Goal: Complete application form

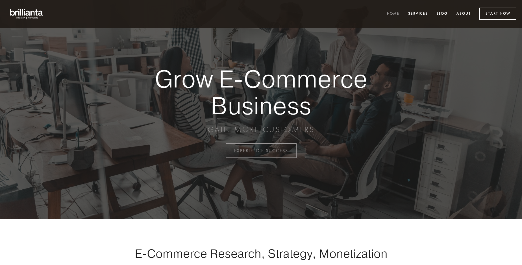
scroll to position [1481, 0]
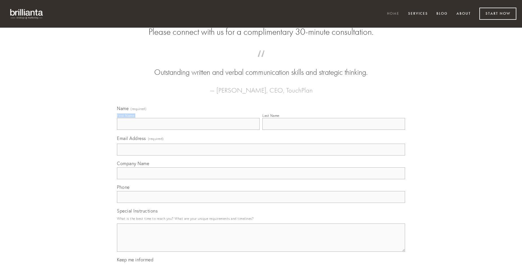
type input "[PERSON_NAME]"
click at [334, 130] on input "Last Name" at bounding box center [333, 124] width 143 height 12
type input "[PERSON_NAME]"
click at [261, 156] on input "Email Address (required)" at bounding box center [261, 150] width 288 height 12
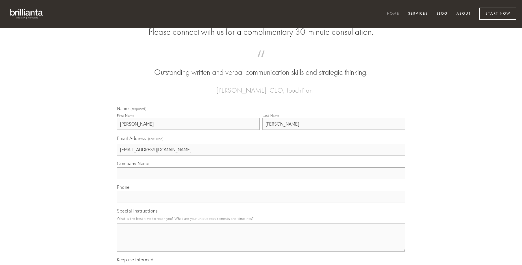
type input "[EMAIL_ADDRESS][DOMAIN_NAME]"
click at [261, 179] on input "Company Name" at bounding box center [261, 173] width 288 height 12
type input "carus"
click at [261, 203] on input "text" at bounding box center [261, 197] width 288 height 12
click at [261, 243] on textarea "Special Instructions" at bounding box center [261, 238] width 288 height 28
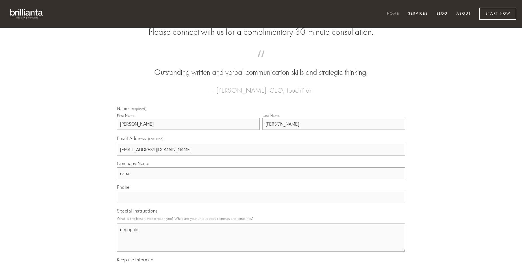
type textarea "depopulo"
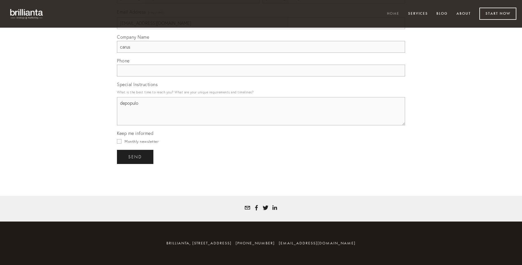
click at [136, 157] on span "send" at bounding box center [135, 157] width 14 height 5
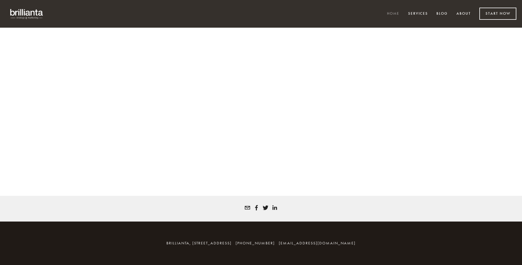
scroll to position [1473, 0]
